Goal: Find contact information: Obtain details needed to contact an individual or organization

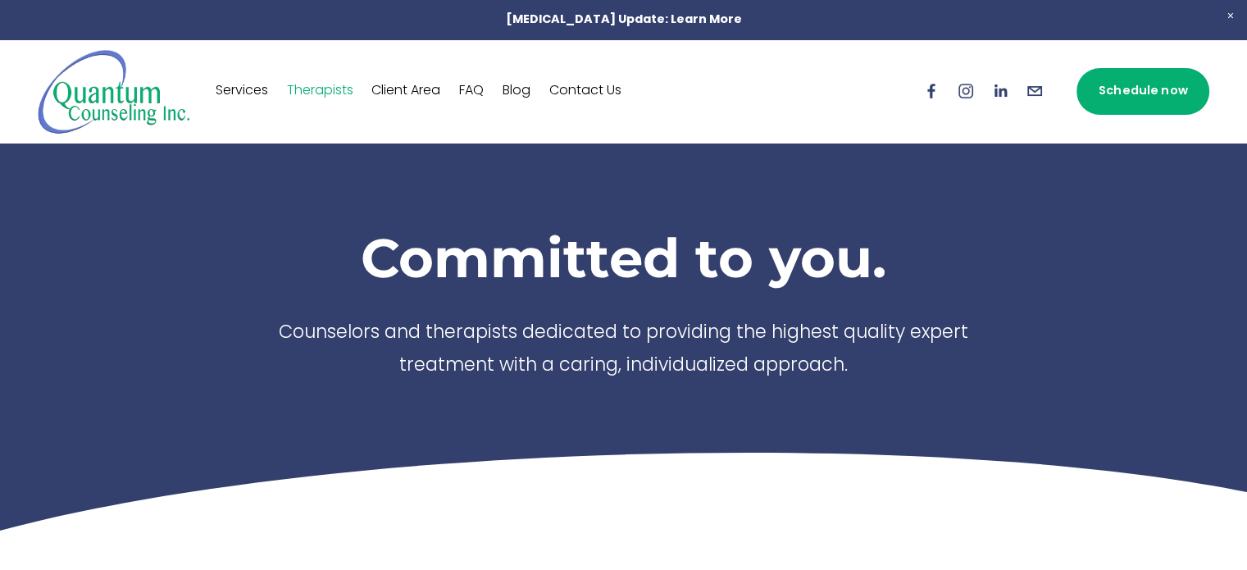
drag, startPoint x: 590, startPoint y: 94, endPoint x: 580, endPoint y: 91, distance: 10.4
click at [580, 91] on link "Contact Us" at bounding box center [585, 91] width 72 height 26
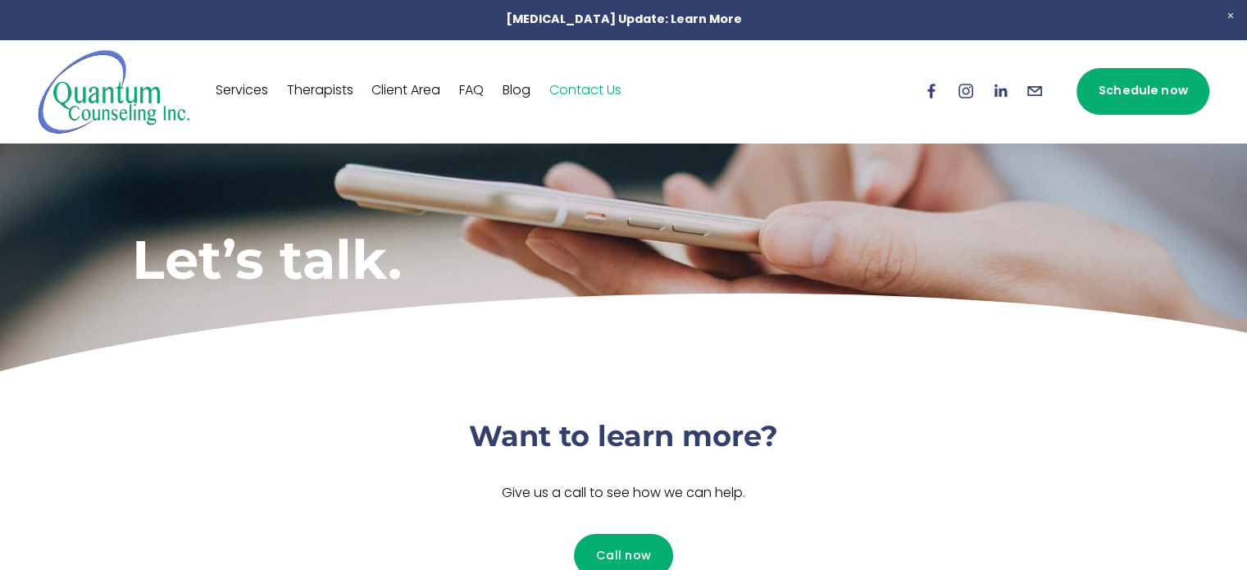
click at [328, 98] on link "Therapists" at bounding box center [320, 91] width 66 height 26
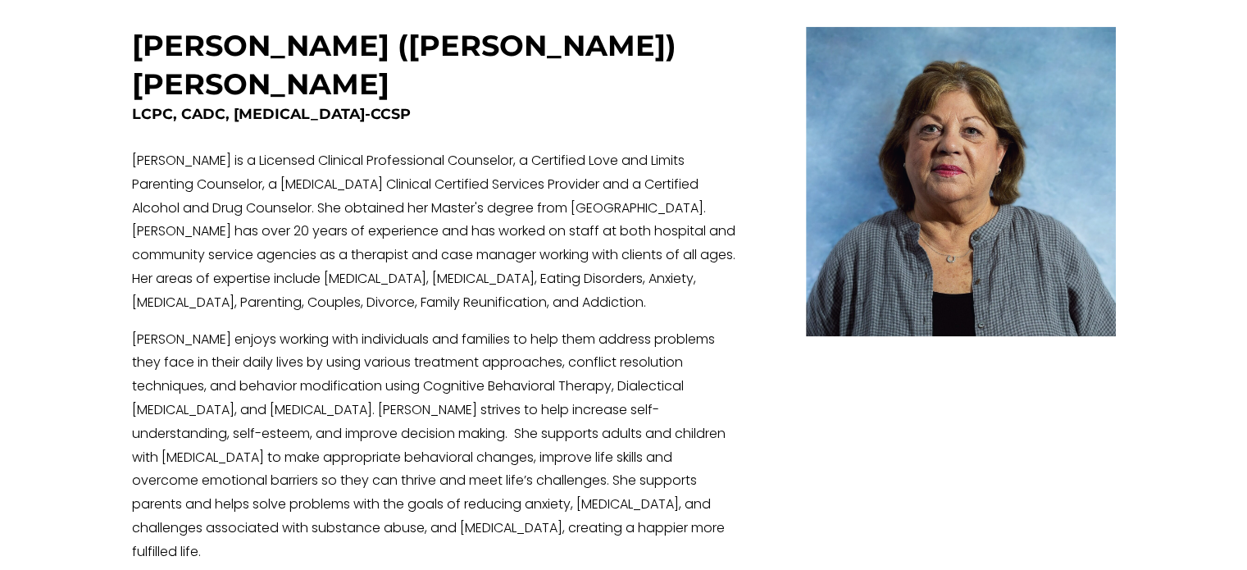
scroll to position [3645, 0]
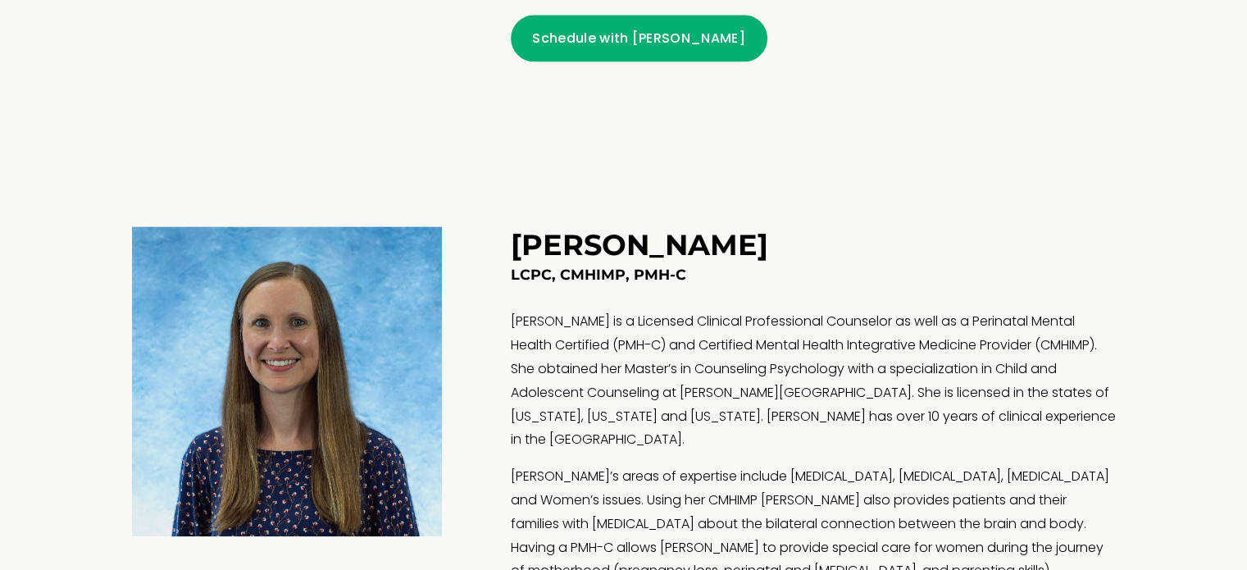
click at [1065, 43] on div "Schedule with [PERSON_NAME]" at bounding box center [813, 38] width 605 height 47
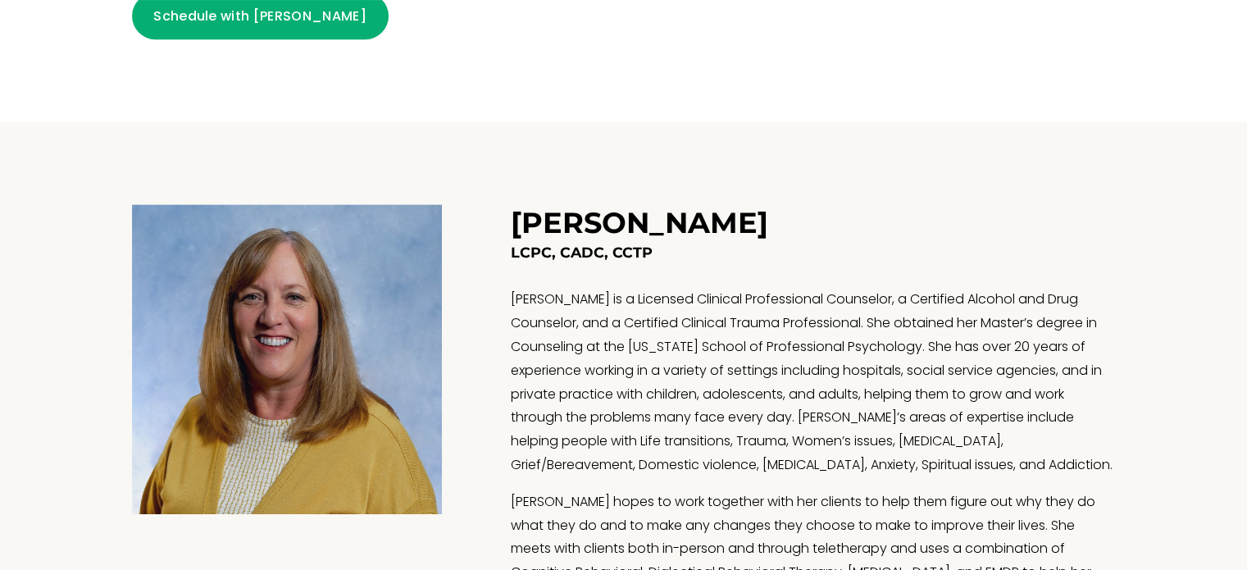
scroll to position [1145, 0]
